Goal: Task Accomplishment & Management: Complete application form

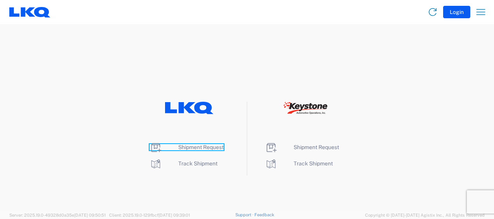
click at [200, 147] on span "Shipment Request" at bounding box center [200, 147] width 45 height 6
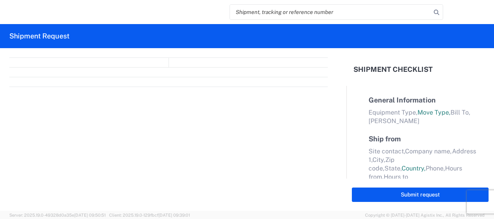
select select "FULL"
select select "LBS"
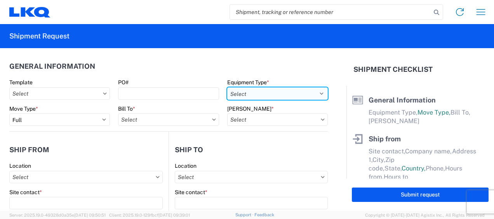
click at [306, 91] on select "Select 53’ Dry Van Flatbed Dropdeck (van) Lowboy (flatbed) Rail" at bounding box center [277, 93] width 101 height 12
select select "STDV"
click at [227, 87] on select "Select 53’ Dry Van Flatbed Dropdeck (van) Lowboy (flatbed) Rail" at bounding box center [277, 93] width 101 height 12
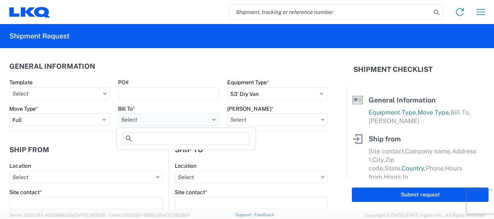
click at [174, 116] on input "text" at bounding box center [168, 119] width 101 height 12
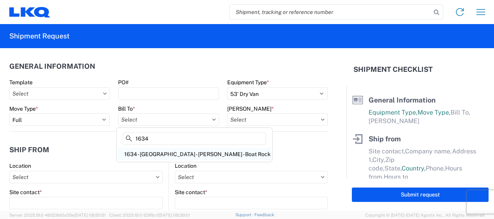
type input "1634"
click at [172, 149] on div "1634 - [GEOGRAPHIC_DATA] - [PERSON_NAME] - Boat Rock" at bounding box center [194, 154] width 153 height 12
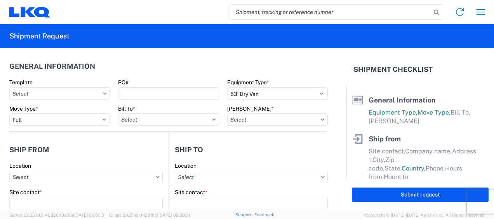
type input "1634 - [GEOGRAPHIC_DATA] - [PERSON_NAME] - Boat Rock"
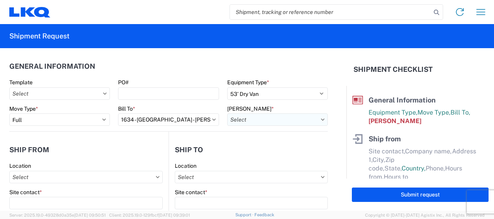
click at [296, 116] on input "text" at bounding box center [277, 119] width 101 height 12
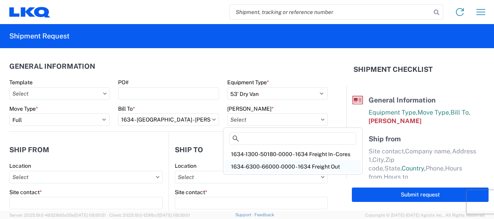
click at [292, 165] on div "1634-6300-66000-0000 - 1634 Freight Out" at bounding box center [293, 166] width 136 height 12
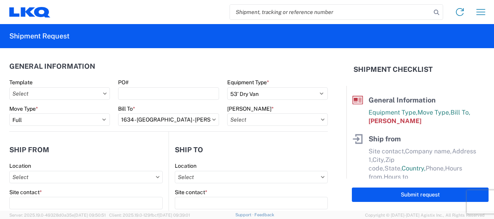
type input "1634-6300-66000-0000 - 1634 Freight Out"
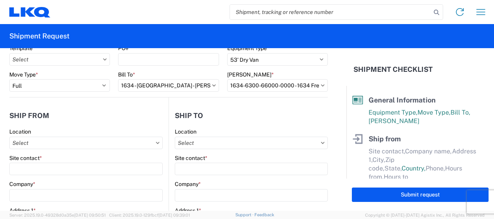
scroll to position [39, 0]
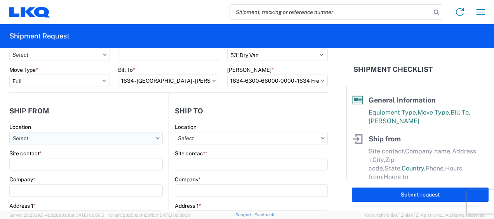
click at [74, 140] on input "text" at bounding box center [85, 138] width 153 height 12
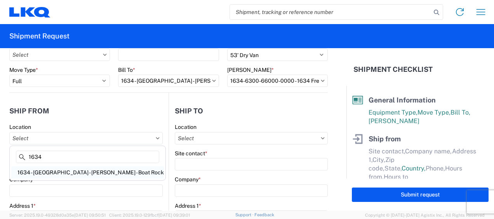
type input "1634"
click at [68, 172] on div "1634 - [GEOGRAPHIC_DATA] - [PERSON_NAME] - Boat Rock" at bounding box center [87, 172] width 153 height 12
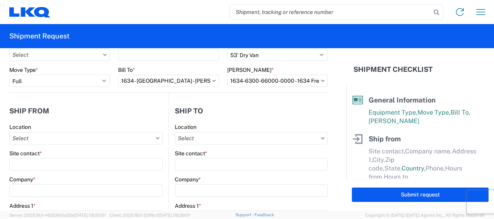
type input "1634 - [GEOGRAPHIC_DATA] - [PERSON_NAME] - Boat Rock"
type input "LKQ Corporation"
type input "[STREET_ADDRESS]"
type input "Atlanta"
type input "30336"
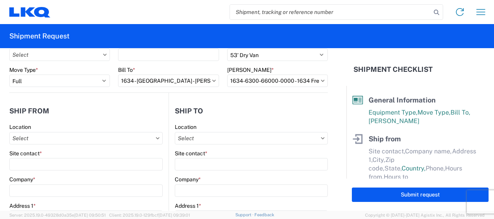
select select "GA"
select select "US"
type input "678-399-8501"
type input "00:00"
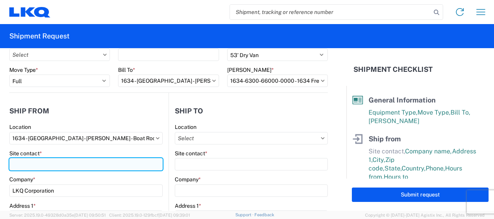
click at [26, 163] on input "Site contact *" at bounding box center [85, 164] width 153 height 12
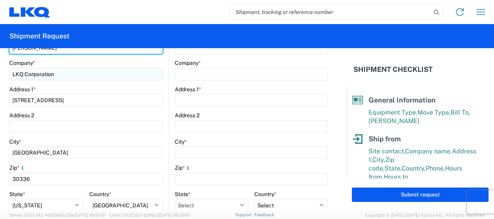
scroll to position [194, 0]
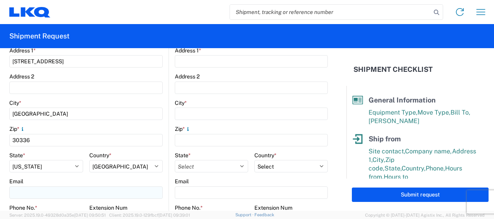
type input "jason v"
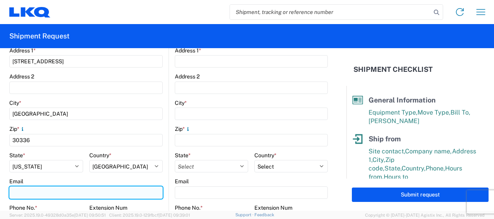
click at [38, 189] on input "Email" at bounding box center [85, 192] width 153 height 12
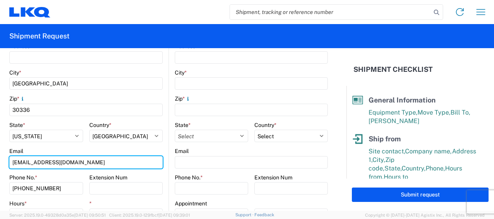
scroll to position [233, 0]
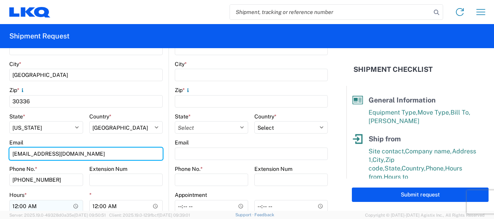
type input "mjvoyles@lkqcorp.com"
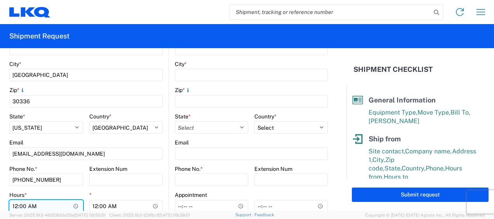
click at [15, 205] on input "00:00" at bounding box center [46, 206] width 74 height 12
type input "07:00"
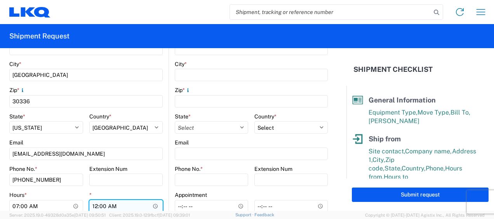
click at [94, 206] on input "00:00" at bounding box center [126, 206] width 74 height 12
type input "11:00"
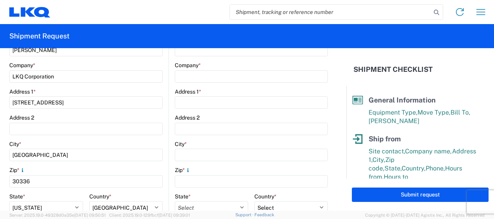
scroll to position [78, 0]
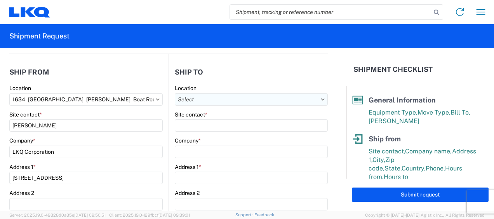
click at [284, 97] on input "text" at bounding box center [251, 99] width 153 height 12
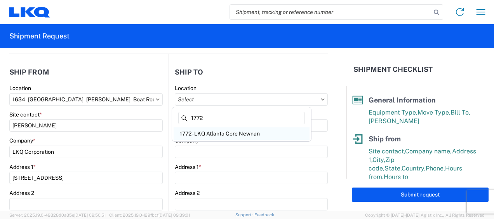
type input "1772"
click at [217, 135] on div "1772 - LKQ Atlanta Core Newnan" at bounding box center [242, 133] width 136 height 12
type input "1772 - LKQ Atlanta Core Newnan"
type input "LKQ Corporation"
type input "32 Dart Rd"
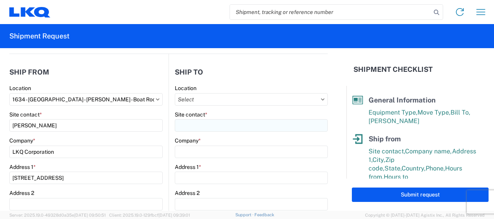
type input "Newnan"
type input "30265"
select select "US"
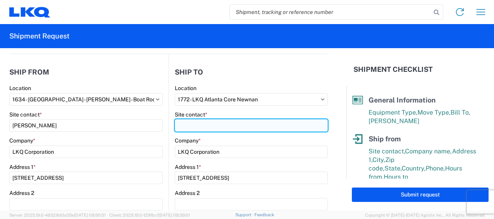
click at [197, 122] on input "Site contact *" at bounding box center [251, 125] width 153 height 12
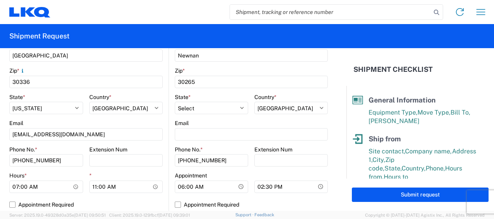
scroll to position [272, 0]
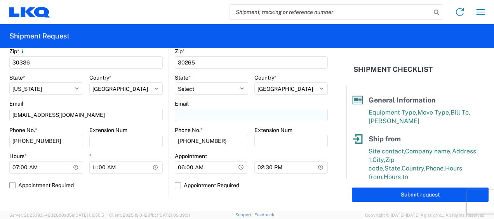
type input "brian schmidt"
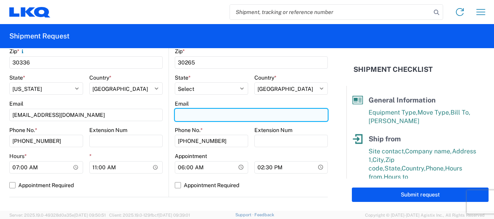
click at [197, 111] on input "Email" at bounding box center [251, 115] width 153 height 12
type input "jbschmidt@lkqcorp.com"
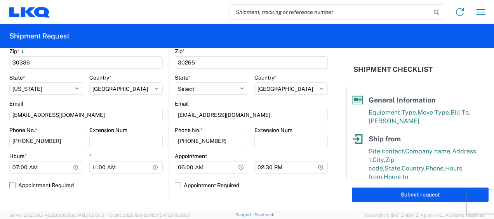
type input "jason v"
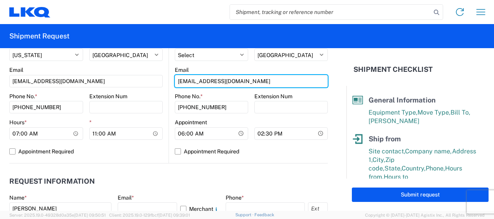
scroll to position [388, 0]
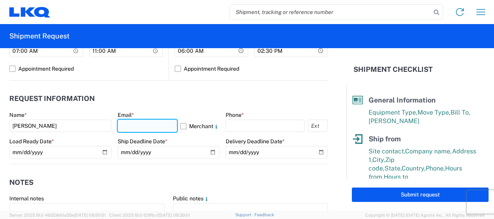
click at [153, 124] on input "text" at bounding box center [148, 126] width 60 height 12
type input "mjvoyles@lkqcorp.com"
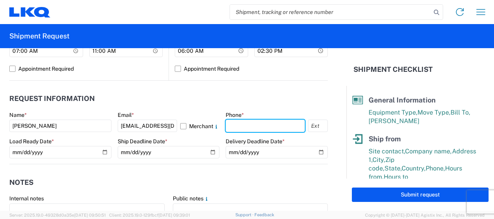
type input "6783998501"
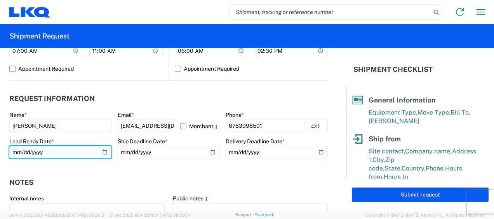
click at [17, 152] on input "date" at bounding box center [60, 152] width 102 height 12
type input "2025-09-18"
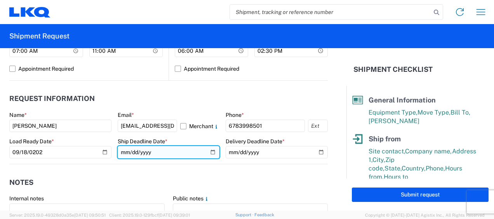
click at [125, 151] on input "date" at bounding box center [169, 152] width 102 height 12
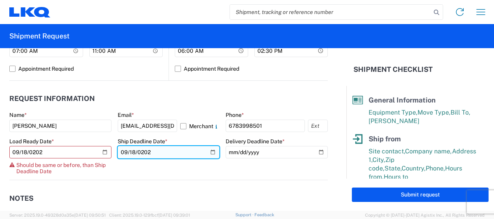
type input "2025-09-18"
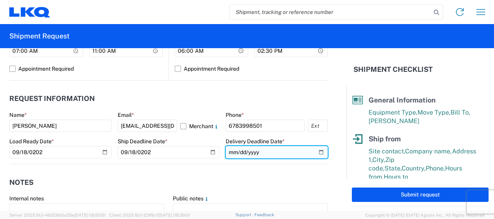
click at [232, 150] on input "date" at bounding box center [277, 152] width 102 height 12
type input "2025-09-18"
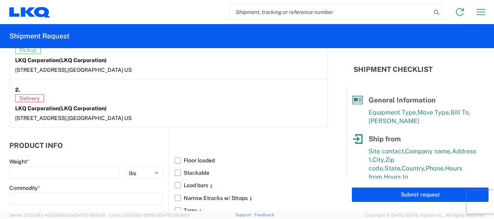
scroll to position [660, 0]
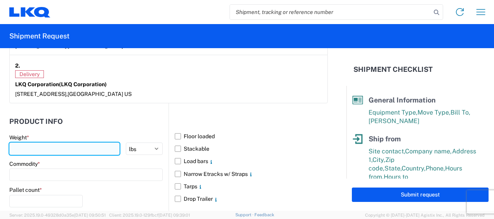
click at [78, 148] on input "number" at bounding box center [64, 149] width 110 height 12
type input "24000"
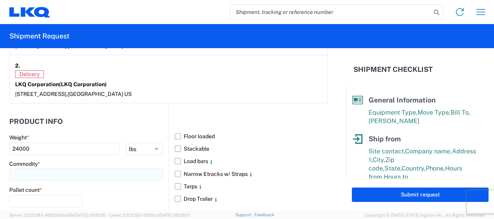
click at [96, 170] on input at bounding box center [85, 175] width 153 height 12
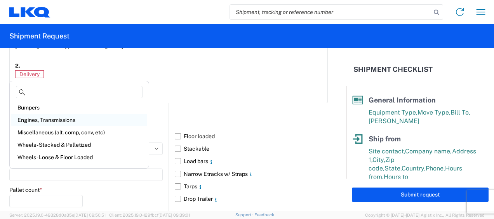
click at [51, 120] on div "Engines, Transmissions" at bounding box center [79, 120] width 136 height 12
type input "Engines, Transmissions"
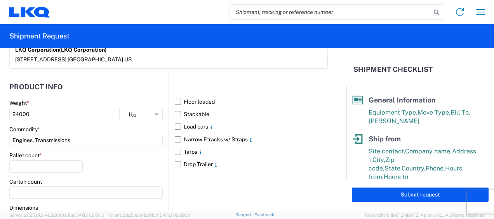
scroll to position [738, 0]
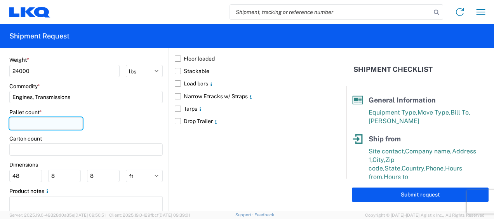
click at [63, 122] on input "number" at bounding box center [45, 123] width 73 height 12
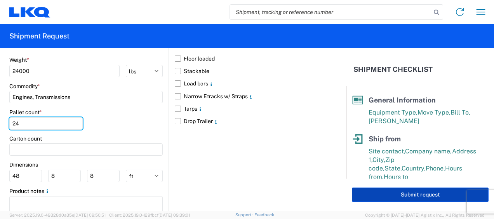
type input "24"
click at [410, 194] on button "Submit request" at bounding box center [420, 195] width 137 height 14
select select "US"
